Goal: Task Accomplishment & Management: Manage account settings

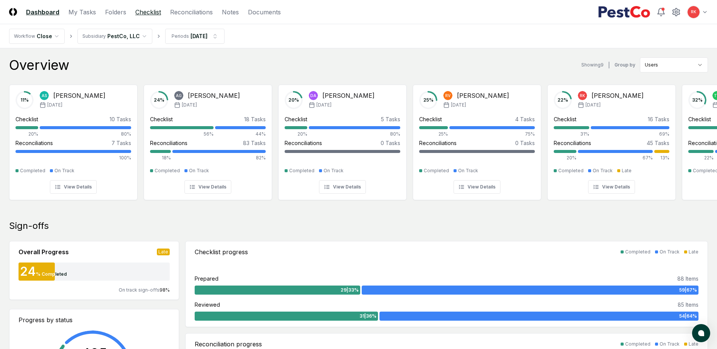
click at [140, 13] on link "Checklist" at bounding box center [148, 12] width 26 height 9
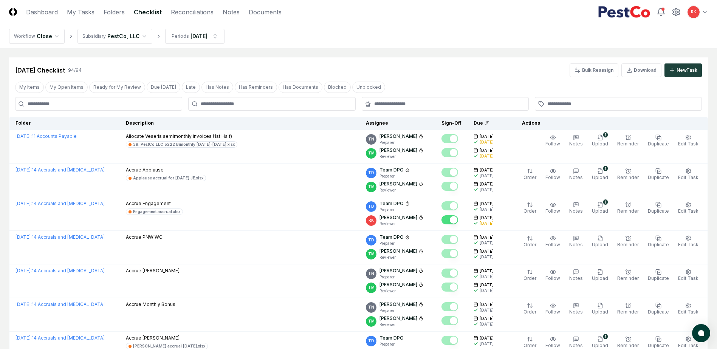
click at [105, 100] on input at bounding box center [98, 104] width 167 height 14
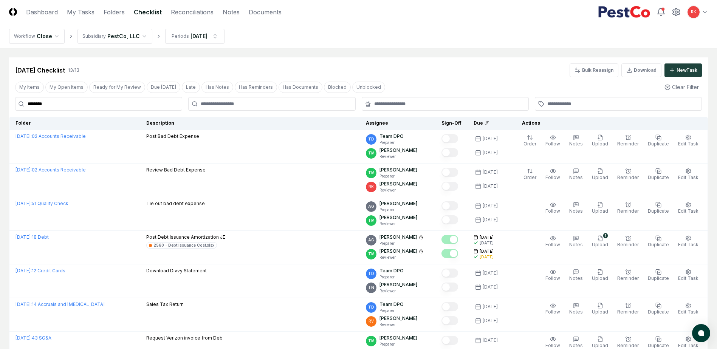
type input "********"
click at [179, 39] on html "CloseCore Dashboard My Tasks Folders Checklist Reconciliations Notes Documents …" at bounding box center [358, 310] width 717 height 621
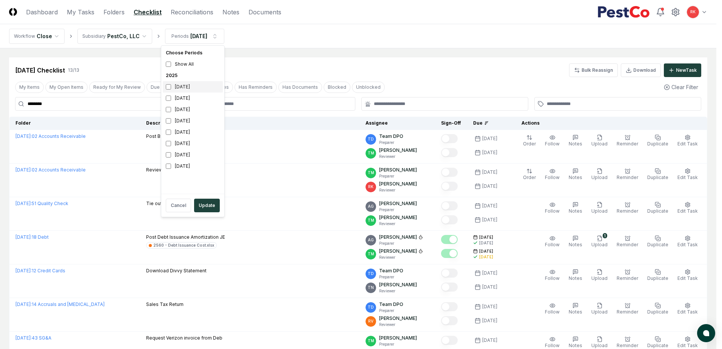
click at [173, 87] on div "[DATE]" at bounding box center [193, 86] width 60 height 11
click at [211, 201] on button "Update" at bounding box center [207, 206] width 26 height 14
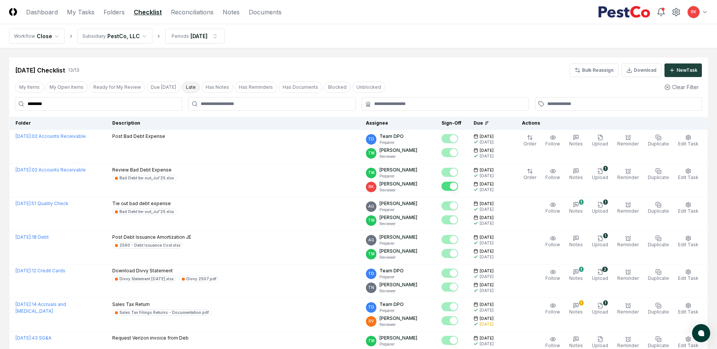
click at [185, 85] on button "Late" at bounding box center [191, 87] width 18 height 11
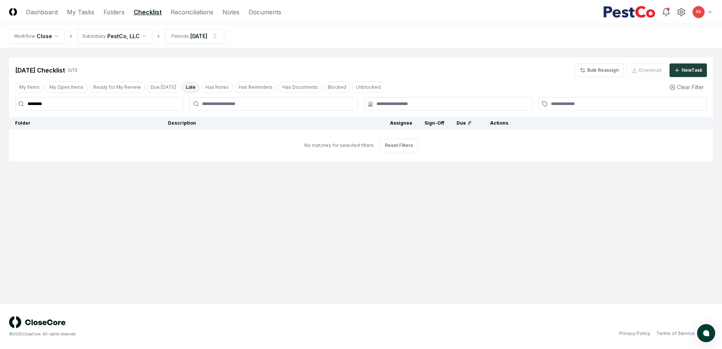
click at [179, 14] on link "Reconciliations" at bounding box center [192, 12] width 43 height 9
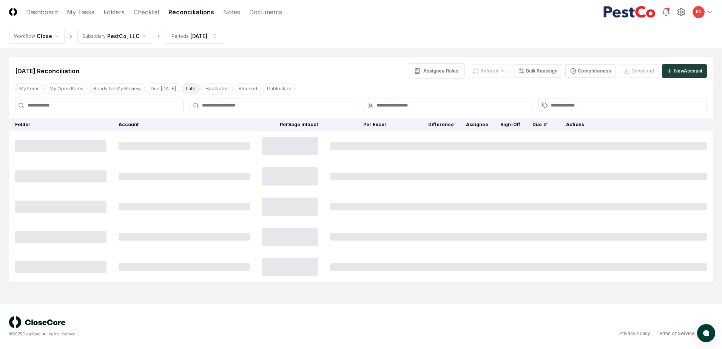
click at [185, 88] on button "Late" at bounding box center [191, 88] width 18 height 11
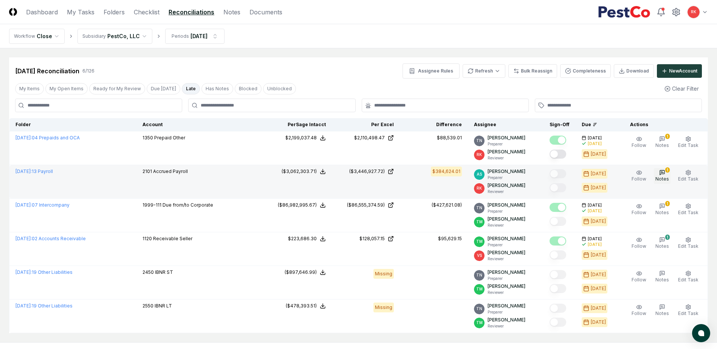
click at [669, 175] on button "1 Notes" at bounding box center [661, 176] width 17 height 16
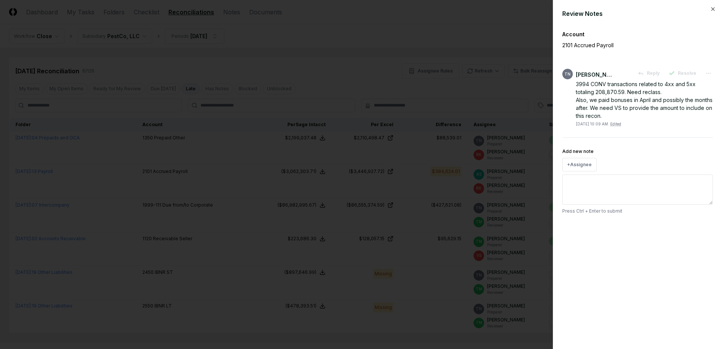
click at [414, 198] on div at bounding box center [361, 174] width 722 height 349
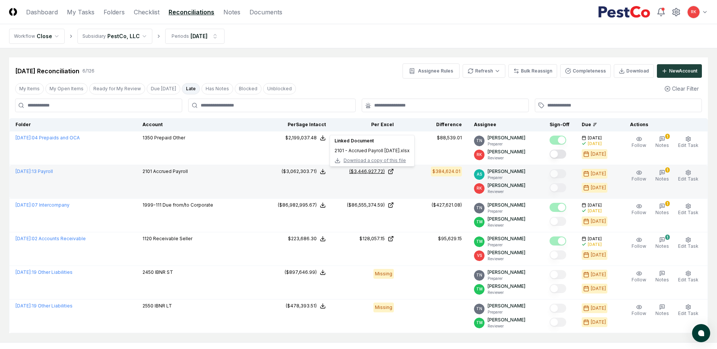
click at [374, 170] on div "($3,446,927.72)" at bounding box center [367, 171] width 36 height 7
